Goal: Information Seeking & Learning: Understand process/instructions

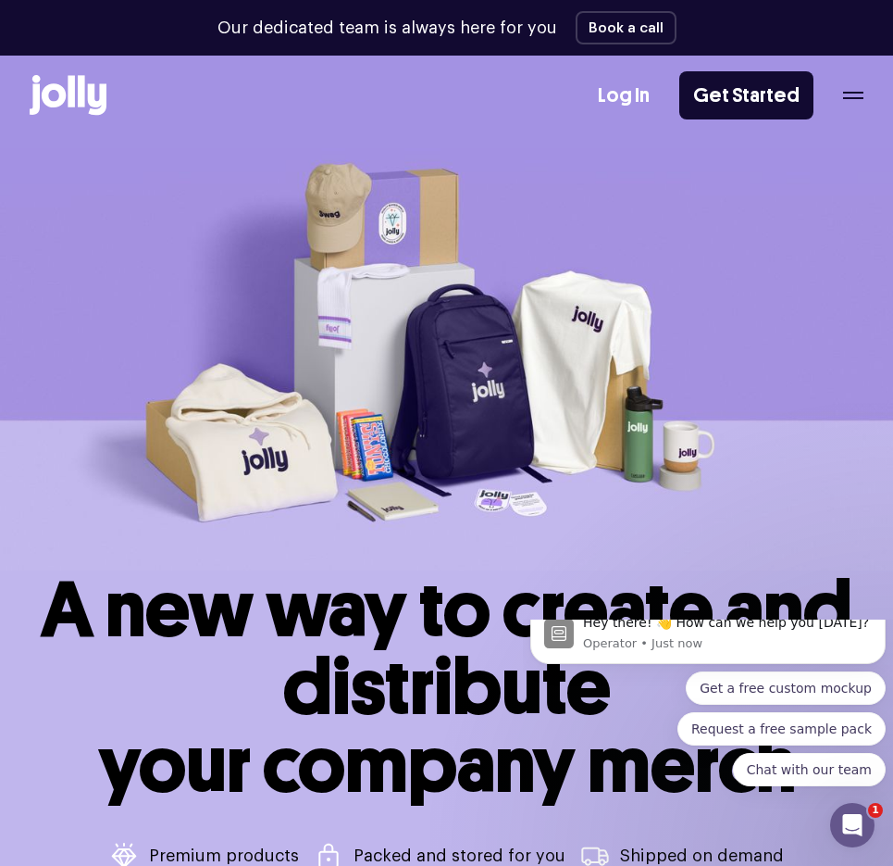
click at [855, 89] on div "Log In Get Started" at bounding box center [731, 95] width 266 height 48
click at [846, 100] on div "Log In Get Started" at bounding box center [731, 95] width 266 height 48
click at [851, 95] on icon "button" at bounding box center [854, 95] width 20 height 7
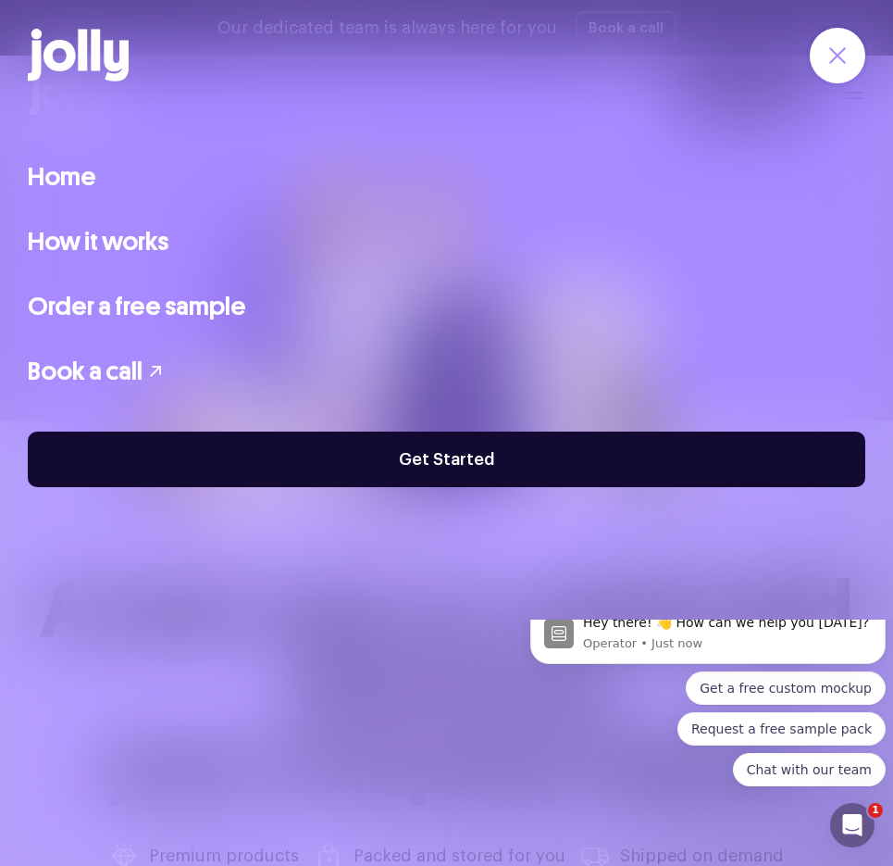
click at [56, 177] on link "Home" at bounding box center [62, 176] width 69 height 39
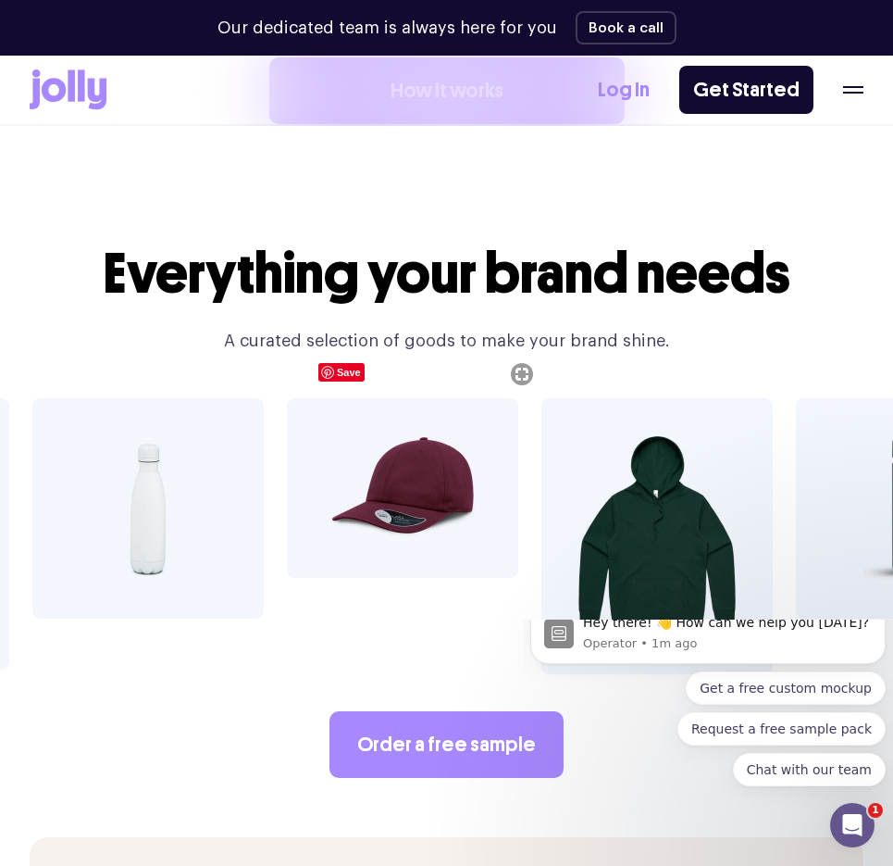
scroll to position [2778, 0]
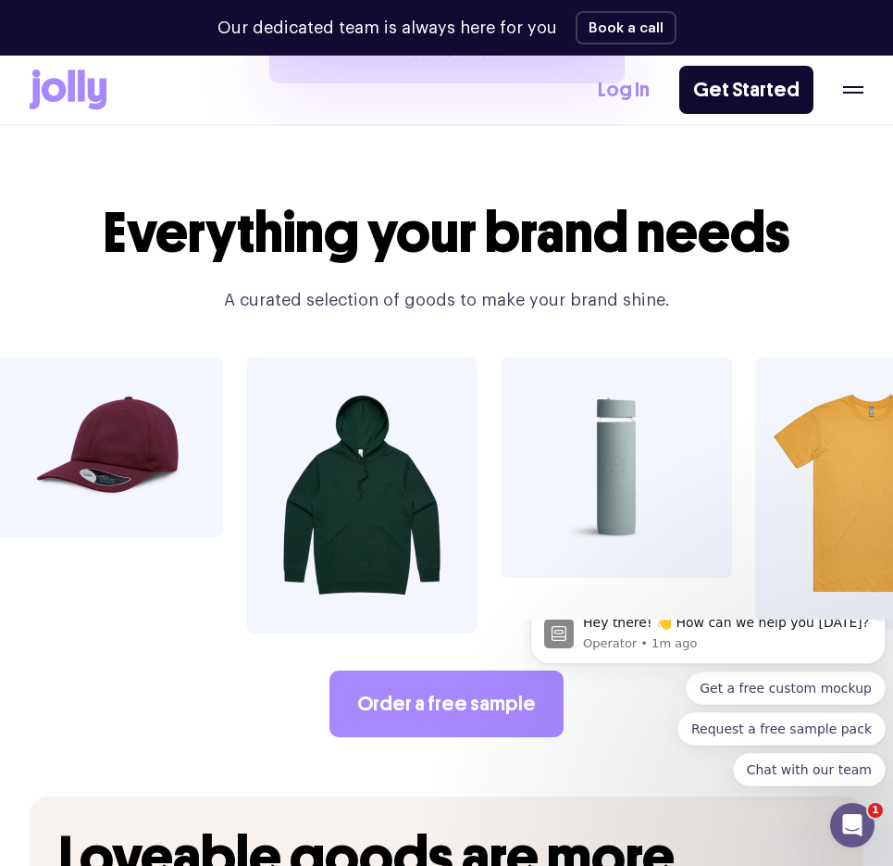
click at [876, 613] on icon "Dismiss notification" at bounding box center [881, 608] width 10 height 10
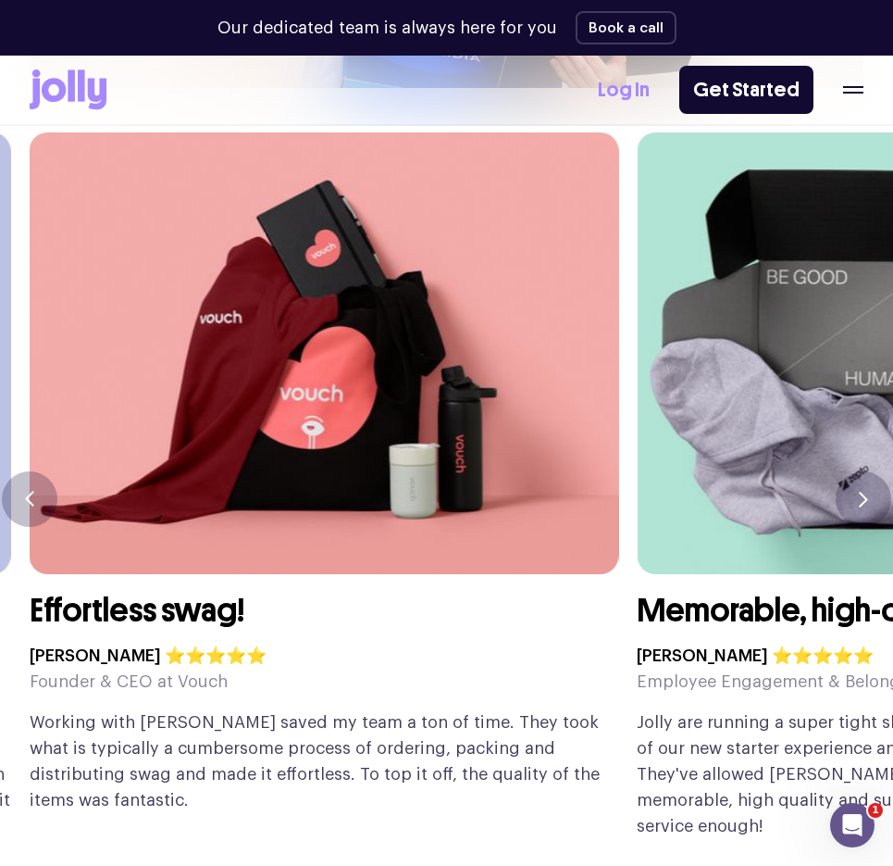
scroll to position [4630, 0]
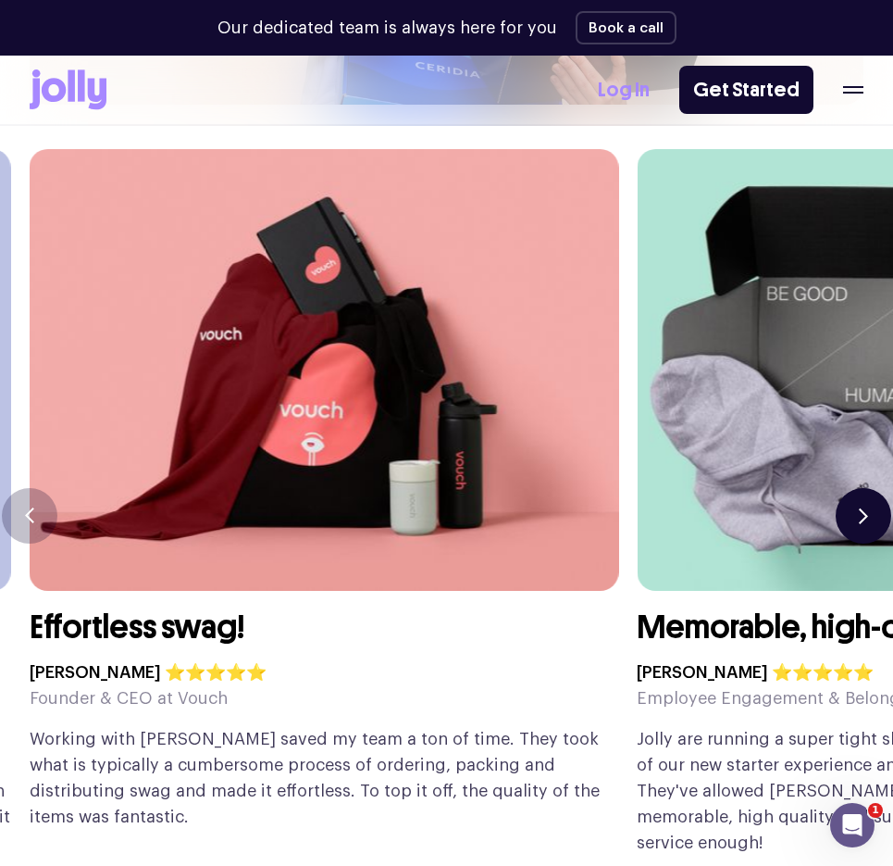
click at [859, 507] on icon "button" at bounding box center [863, 515] width 9 height 16
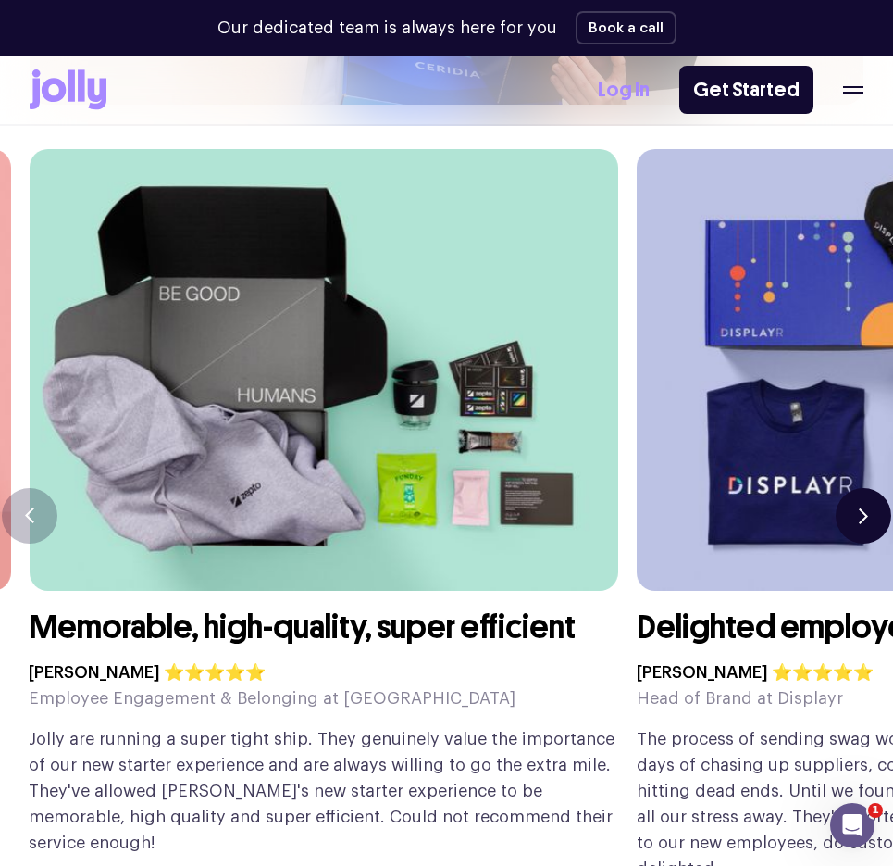
click at [859, 507] on icon "button" at bounding box center [863, 515] width 9 height 16
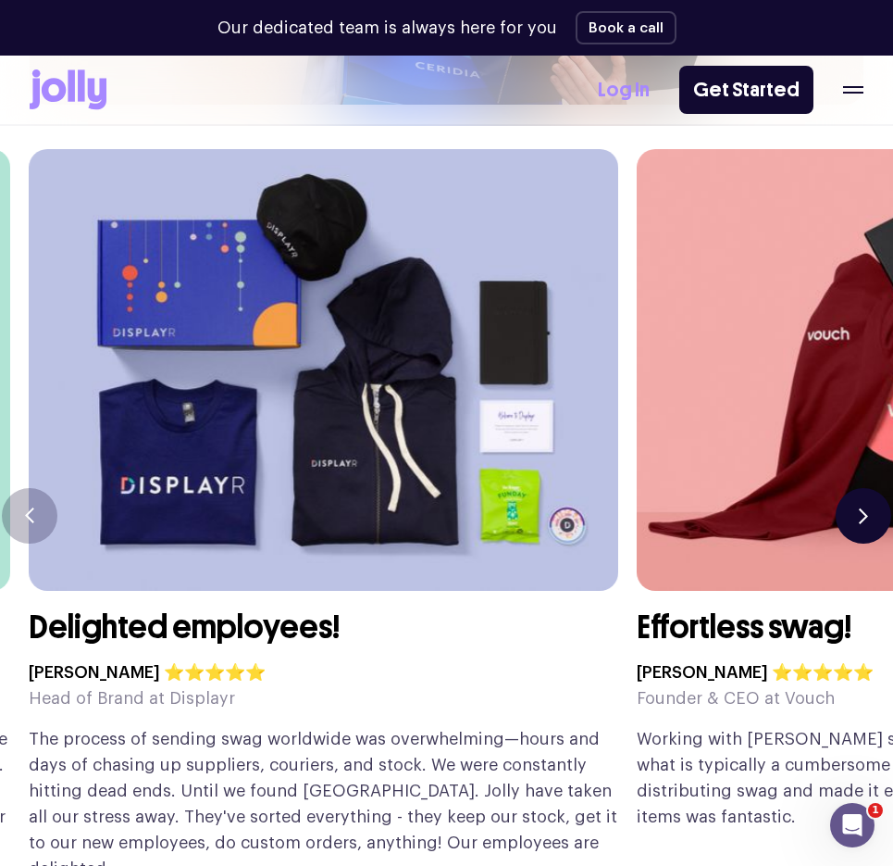
click at [859, 507] on icon "button" at bounding box center [863, 515] width 9 height 16
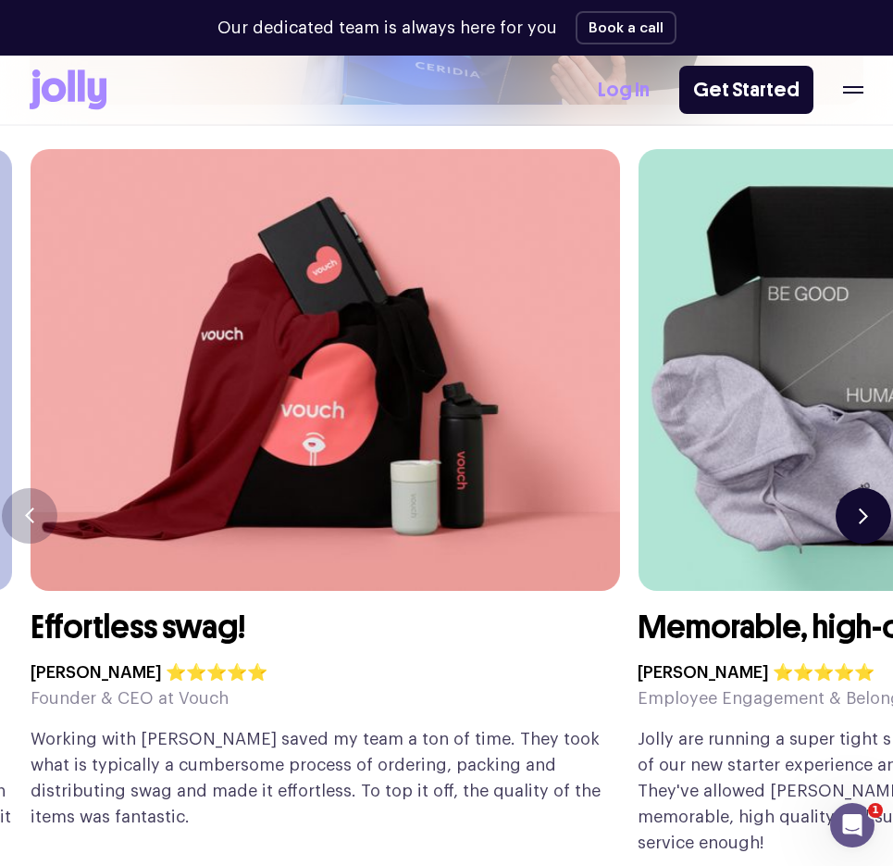
click at [859, 507] on icon "button" at bounding box center [863, 515] width 9 height 16
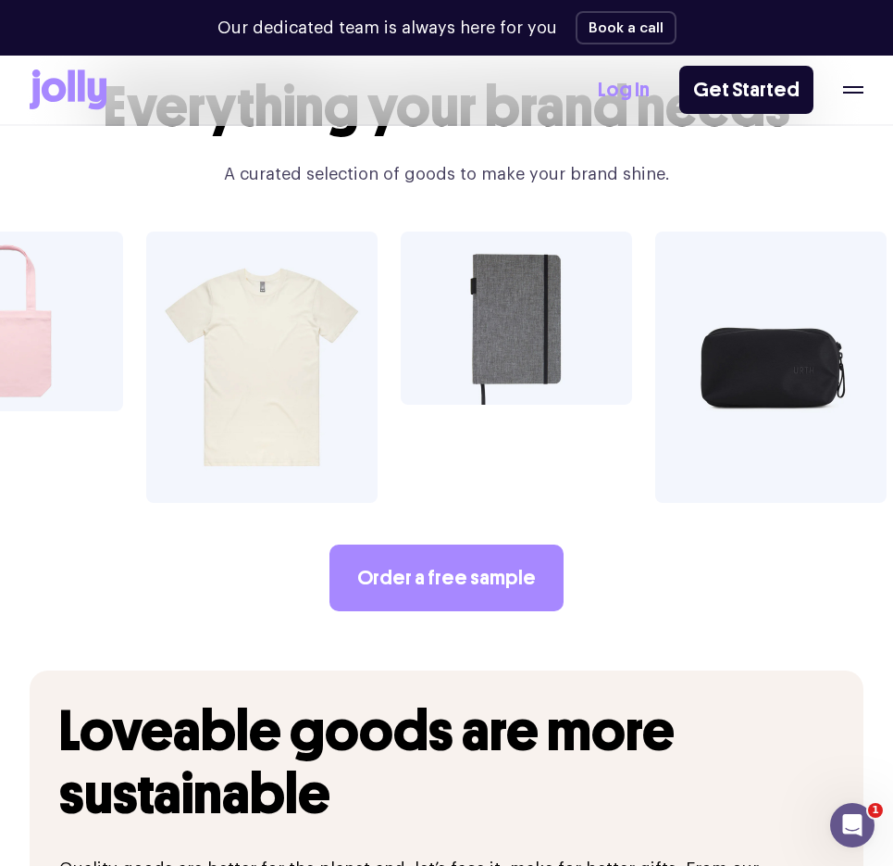
scroll to position [2870, 0]
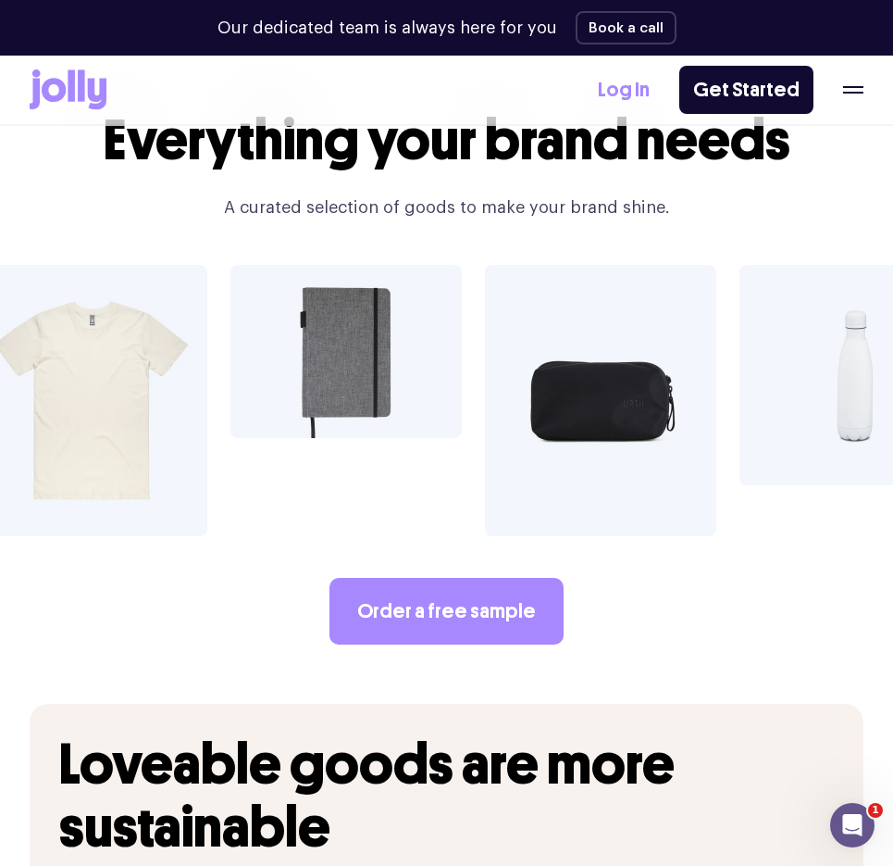
click at [854, 88] on icon "button" at bounding box center [854, 87] width 20 height 2
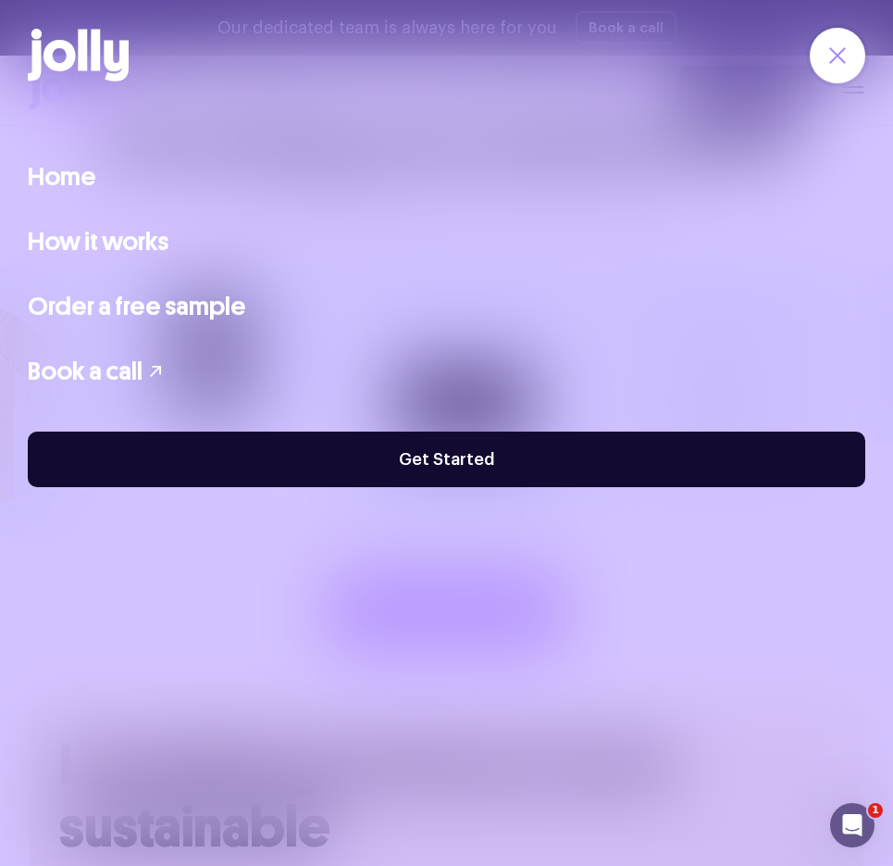
click at [87, 243] on link "How it works" at bounding box center [98, 241] width 141 height 39
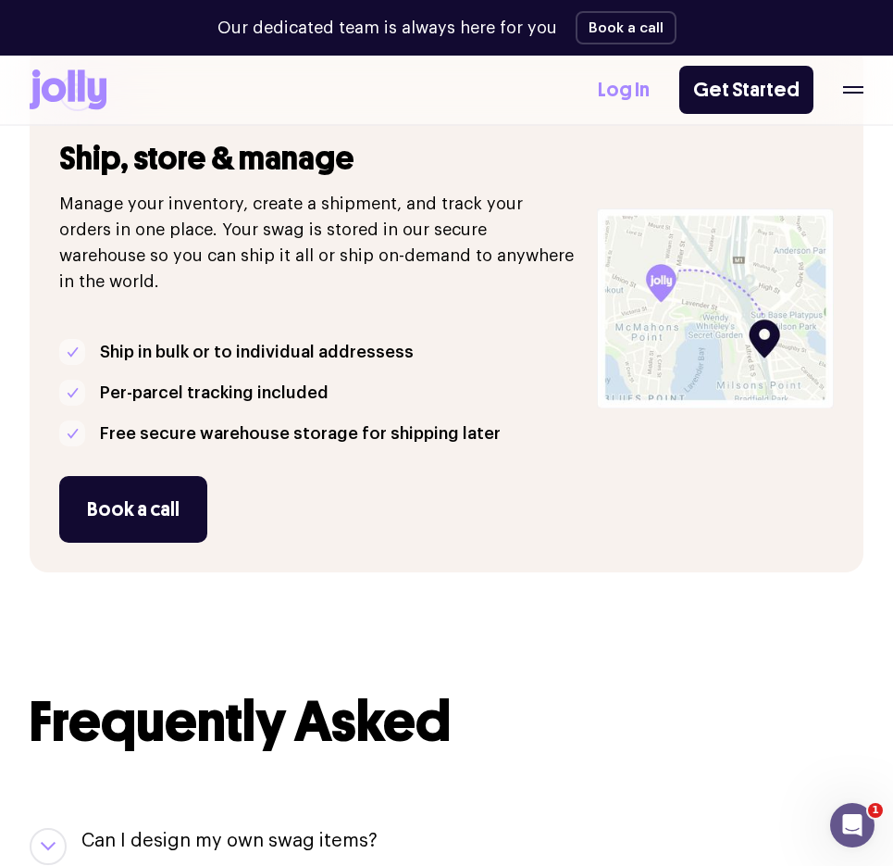
scroll to position [2037, 0]
